Goal: Check status: Check status

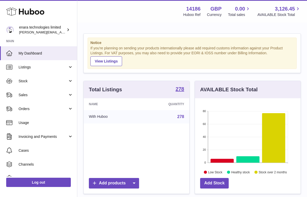
scroll to position [80, 106]
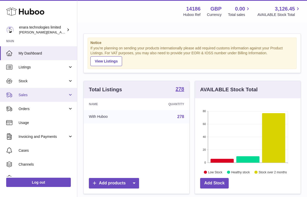
click at [66, 93] on span "Sales" at bounding box center [43, 95] width 49 height 5
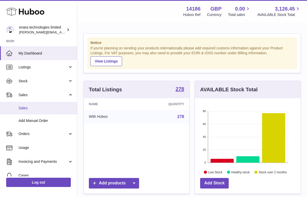
click at [46, 110] on span "Sales" at bounding box center [46, 108] width 55 height 5
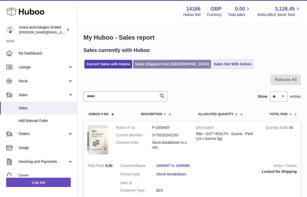
click at [169, 63] on link "Sales Shipped From [GEOGRAPHIC_DATA]" at bounding box center [172, 64] width 78 height 8
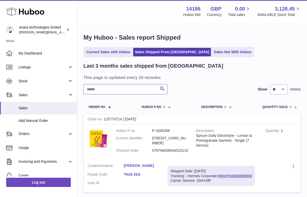
click at [129, 90] on input "text" at bounding box center [125, 89] width 84 height 10
paste input "**********"
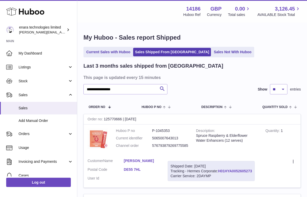
drag, startPoint x: 255, startPoint y: 168, endPoint x: 220, endPoint y: 169, distance: 35.0
click at [220, 169] on div "Shipped Date: [DATE] Tracking - Hermes Corporate: H01HYA0052605273 Carrier Serv…" at bounding box center [211, 171] width 87 height 20
copy div "H01HYA0052605273"
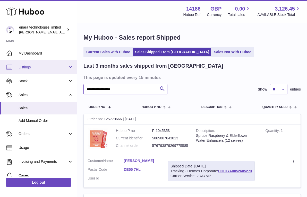
drag, startPoint x: 139, startPoint y: 91, endPoint x: 40, endPoint y: 72, distance: 100.7
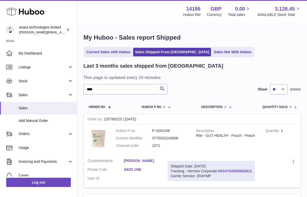
drag, startPoint x: 254, startPoint y: 169, endPoint x: 220, endPoint y: 170, distance: 34.5
click at [220, 170] on div "Shipped Date: [DATE] Tracking - Hermes Corporate: H01HYA0052602811 Carrier Serv…" at bounding box center [211, 171] width 87 height 20
copy div "H01HYA0052602811"
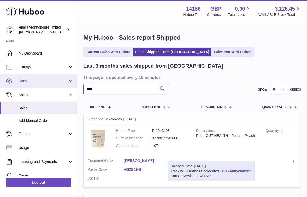
drag, startPoint x: 134, startPoint y: 87, endPoint x: 20, endPoint y: 79, distance: 114.1
click at [21, 79] on div "Huboo enara technologies limited [EMAIL_ADDRESS][DOMAIN_NAME] Main My Dashboard…" at bounding box center [153, 157] width 307 height 315
paste input "**********"
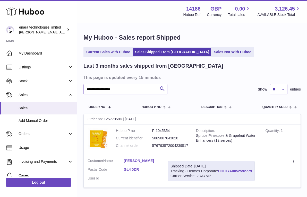
drag, startPoint x: 253, startPoint y: 170, endPoint x: 219, endPoint y: 169, distance: 34.2
click at [219, 169] on div "Shipped Date: [DATE] Tracking - Hermes Corporate: H01HYA0052592779 Carrier Serv…" at bounding box center [211, 171] width 87 height 20
copy div "H01HYA0052592779"
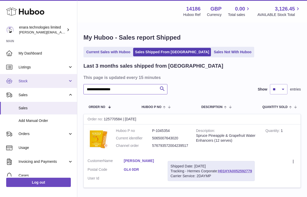
drag, startPoint x: 130, startPoint y: 91, endPoint x: 26, endPoint y: 86, distance: 103.6
click at [27, 87] on div "**********" at bounding box center [153, 117] width 307 height 235
paste input "text"
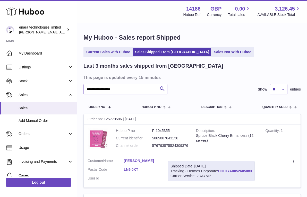
drag, startPoint x: 255, startPoint y: 170, endPoint x: 219, endPoint y: 170, distance: 35.5
click at [219, 170] on div "Shipped Date: [DATE] Tracking - Hermes Corporate: H01HYA0052605083 Carrier Serv…" at bounding box center [211, 171] width 87 height 20
copy div "H01HYA0052605083"
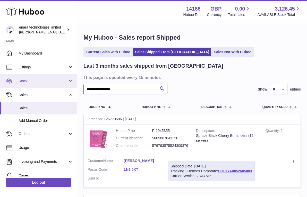
drag, startPoint x: 124, startPoint y: 90, endPoint x: 19, endPoint y: 76, distance: 106.4
click at [19, 76] on div "**********" at bounding box center [153, 157] width 307 height 315
paste input "text"
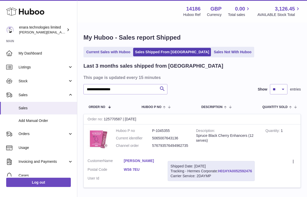
drag, startPoint x: 254, startPoint y: 168, endPoint x: 220, endPoint y: 169, distance: 34.2
click at [220, 169] on div "Shipped Date: [DATE] Tracking - Hermes Corporate: H01HYA0052592476 Carrier Serv…" at bounding box center [211, 171] width 87 height 20
copy div "H01HYA0052592476"
drag, startPoint x: 138, startPoint y: 89, endPoint x: -4, endPoint y: 67, distance: 144.0
click at [0, 67] on html ".st0{fill:#141414;}" at bounding box center [153, 98] width 307 height 197
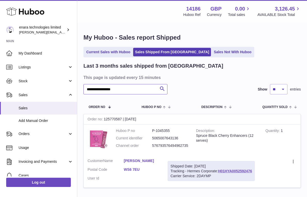
paste input "text"
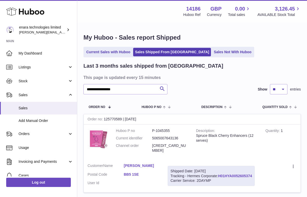
drag, startPoint x: 254, startPoint y: 170, endPoint x: 219, endPoint y: 170, distance: 35.3
click at [219, 170] on div "Shipped Date: [DATE] Tracking - Hermes Corporate: H01HYA0052605374 Carrier Serv…" at bounding box center [211, 176] width 87 height 20
copy div "H01HYA0052605374"
drag, startPoint x: 128, startPoint y: 91, endPoint x: -3, endPoint y: 73, distance: 132.2
click at [0, 73] on html ".st0{fill:#141414;}" at bounding box center [153, 98] width 307 height 197
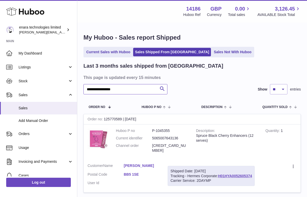
paste input "text"
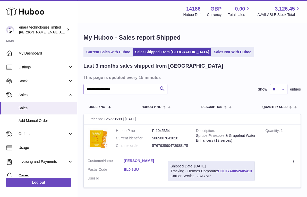
drag, startPoint x: 254, startPoint y: 168, endPoint x: 219, endPoint y: 169, distance: 35.0
click at [219, 169] on div "Shipped Date: [DATE] Tracking - Hermes Corporate: H01HYA0052605413 Carrier Serv…" at bounding box center [211, 171] width 87 height 20
copy div "H01HYA0052605413"
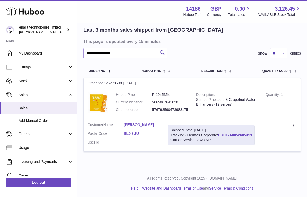
scroll to position [35, 0]
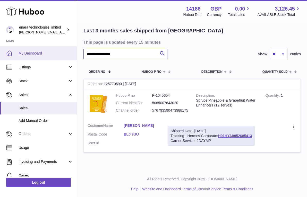
drag, startPoint x: 130, startPoint y: 55, endPoint x: 61, endPoint y: 54, distance: 69.0
click at [61, 54] on div "**********" at bounding box center [153, 82] width 307 height 235
paste input "text"
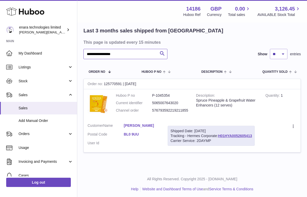
type input "**********"
drag, startPoint x: 253, startPoint y: 134, endPoint x: 220, endPoint y: 135, distance: 33.7
click at [220, 135] on div "Shipped Date: [DATE] Tracking - Hermes Corporate: H01HYA0052605413 Carrier Serv…" at bounding box center [211, 136] width 87 height 20
copy div "H01HYA0052605413"
